Goal: Task Accomplishment & Management: Complete application form

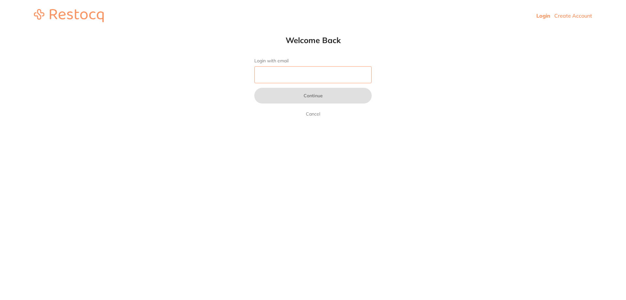
click at [307, 72] on input "Login with email" at bounding box center [312, 74] width 117 height 17
type input "[EMAIL_ADDRESS][DOMAIN_NAME]"
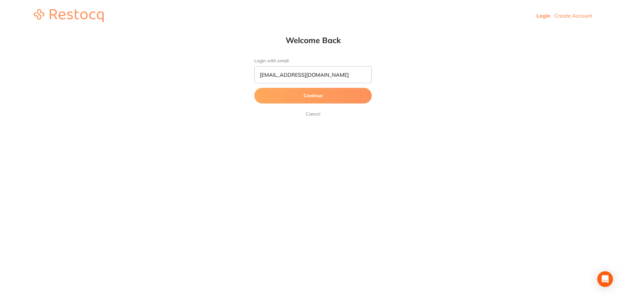
click at [312, 91] on button "Continue" at bounding box center [312, 96] width 117 height 16
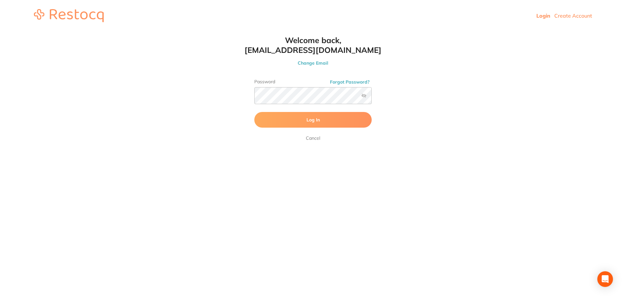
click at [295, 118] on button "Log In" at bounding box center [312, 120] width 117 height 16
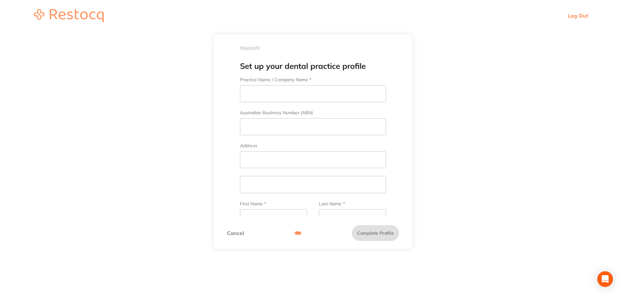
click at [238, 235] on link "Cancel" at bounding box center [235, 233] width 17 height 6
click at [262, 96] on input "Practice Name / Company Name *" at bounding box center [313, 93] width 146 height 17
click at [578, 17] on link "Log Out" at bounding box center [577, 15] width 21 height 7
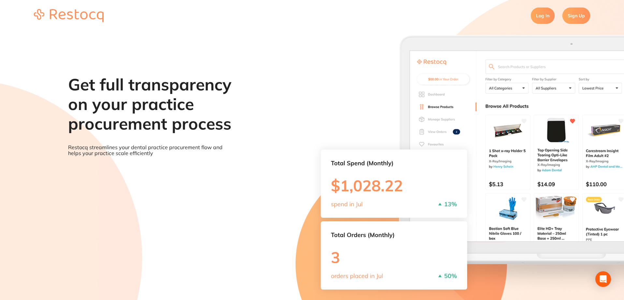
click at [547, 18] on link "Log In" at bounding box center [543, 15] width 24 height 16
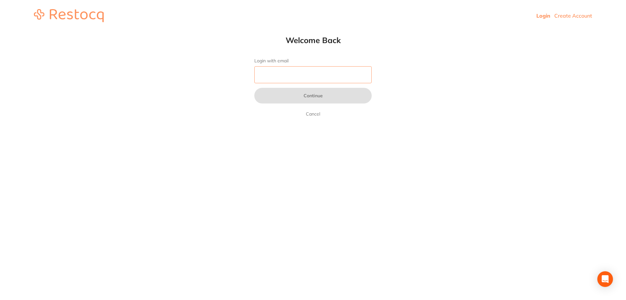
click at [318, 82] on input "Login with email" at bounding box center [312, 74] width 117 height 17
type input "shi"
click at [398, 31] on html "Login Create Account Welcome Back Login with email shi Continue Cancel Welcome …" at bounding box center [313, 15] width 626 height 31
